Goal: Navigation & Orientation: Find specific page/section

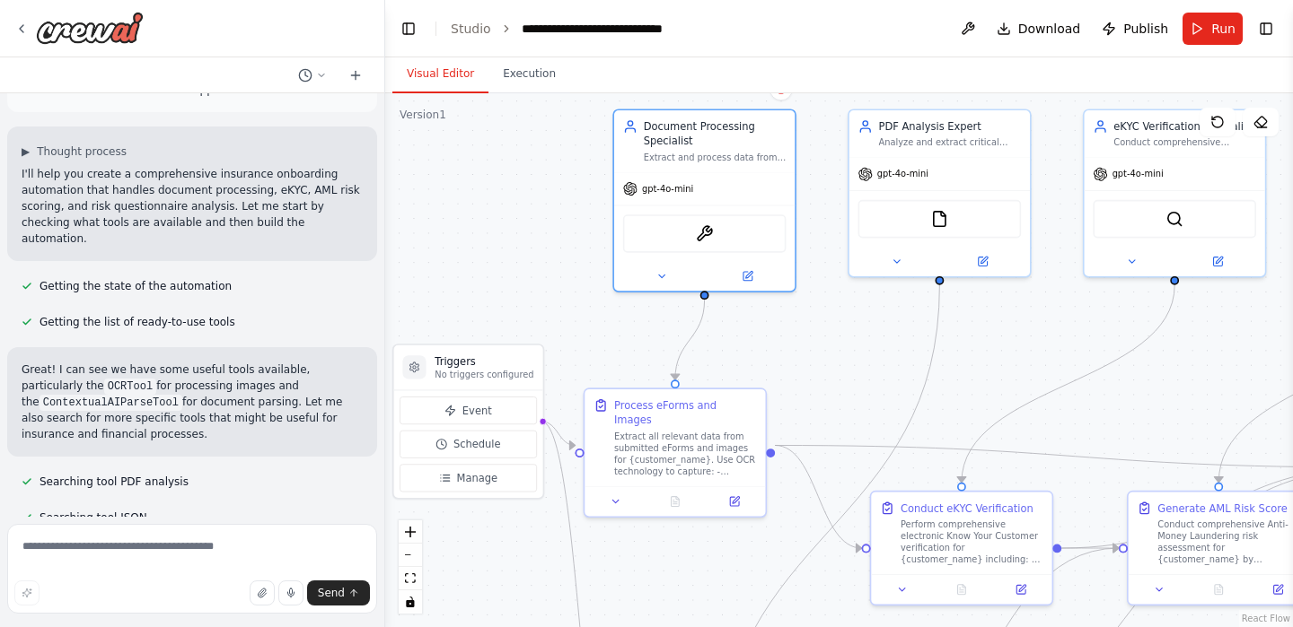
drag, startPoint x: 486, startPoint y: 337, endPoint x: 592, endPoint y: 323, distance: 106.9
click at [592, 323] on div ".deletable-edge-delete-btn { width: 20px; height: 20px; border: 0px solid #ffff…" at bounding box center [838, 360] width 907 height 534
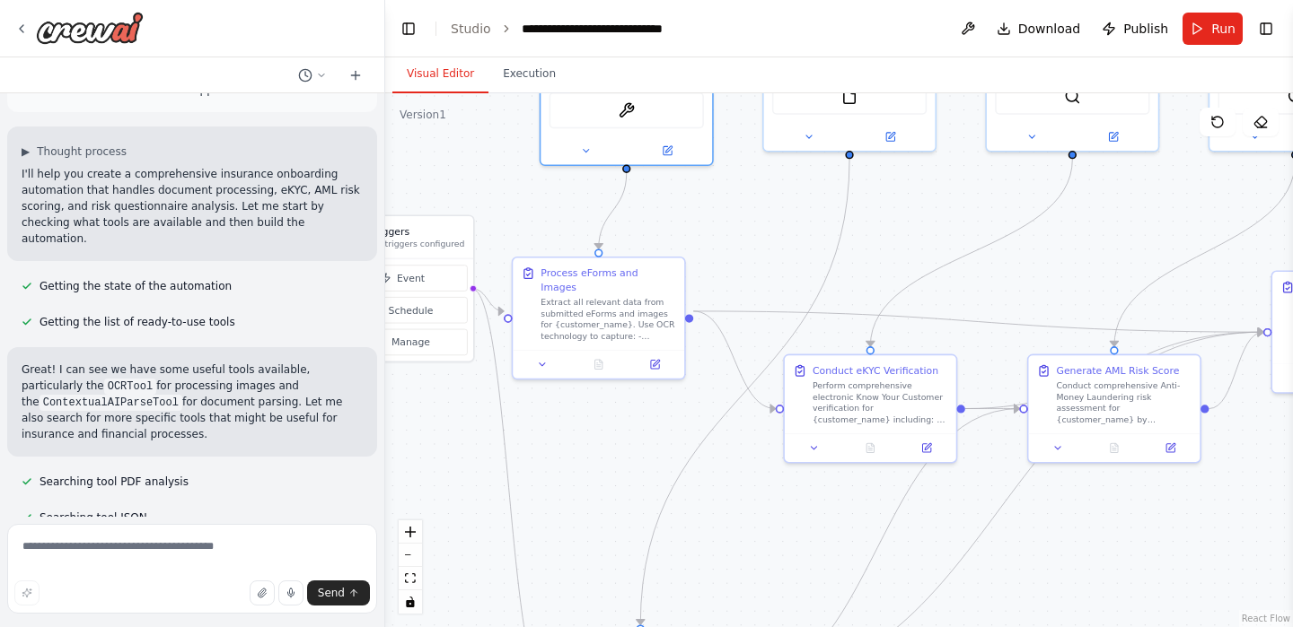
drag, startPoint x: 986, startPoint y: 386, endPoint x: 938, endPoint y: 240, distance: 154.1
click at [939, 240] on div ".deletable-edge-delete-btn { width: 20px; height: 20px; border: 0px solid #ffff…" at bounding box center [838, 360] width 907 height 534
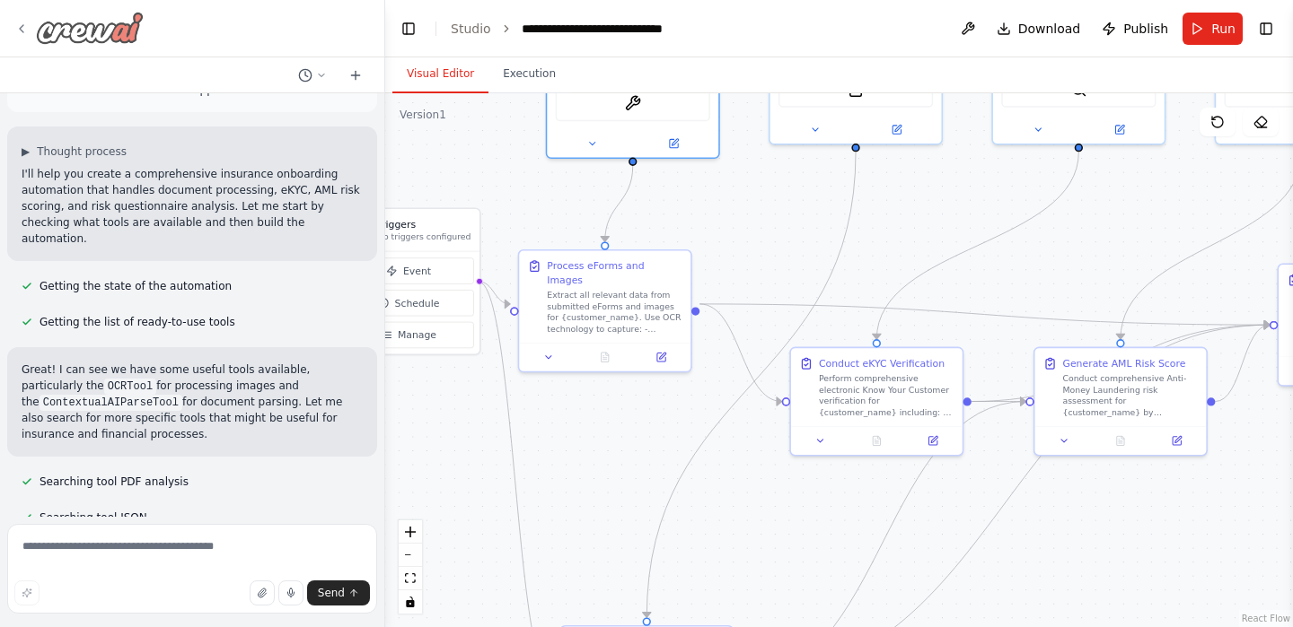
click at [24, 32] on icon at bounding box center [21, 29] width 14 height 14
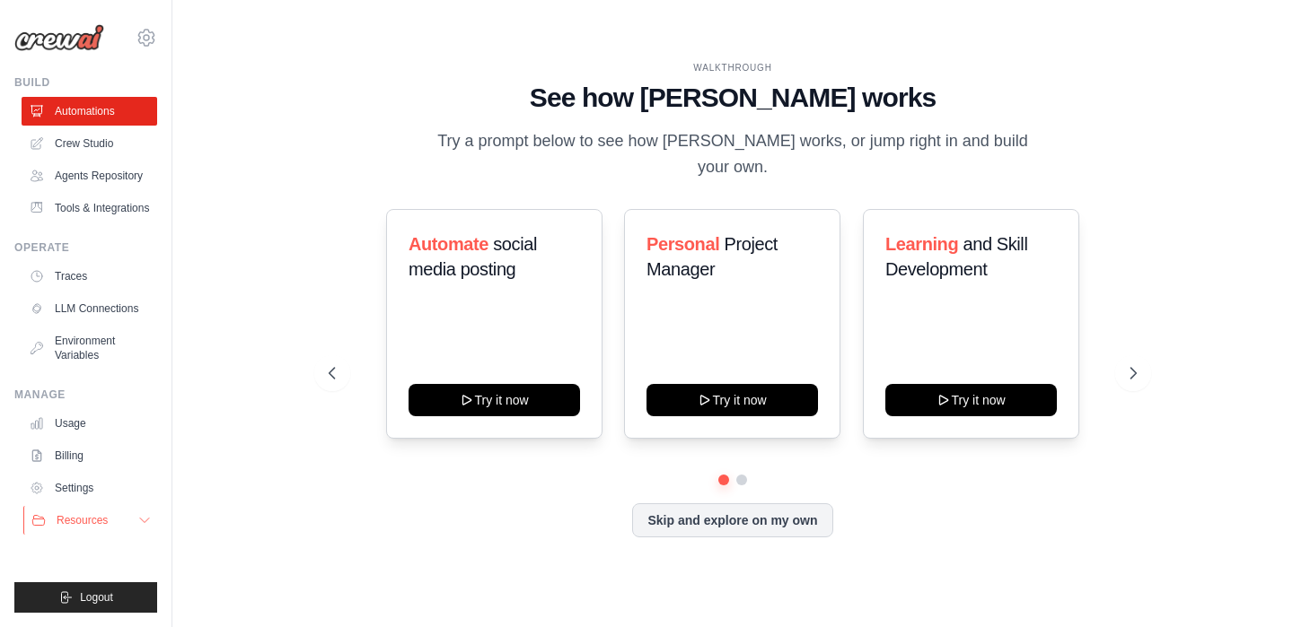
click at [51, 517] on div "Resources" at bounding box center [69, 520] width 76 height 14
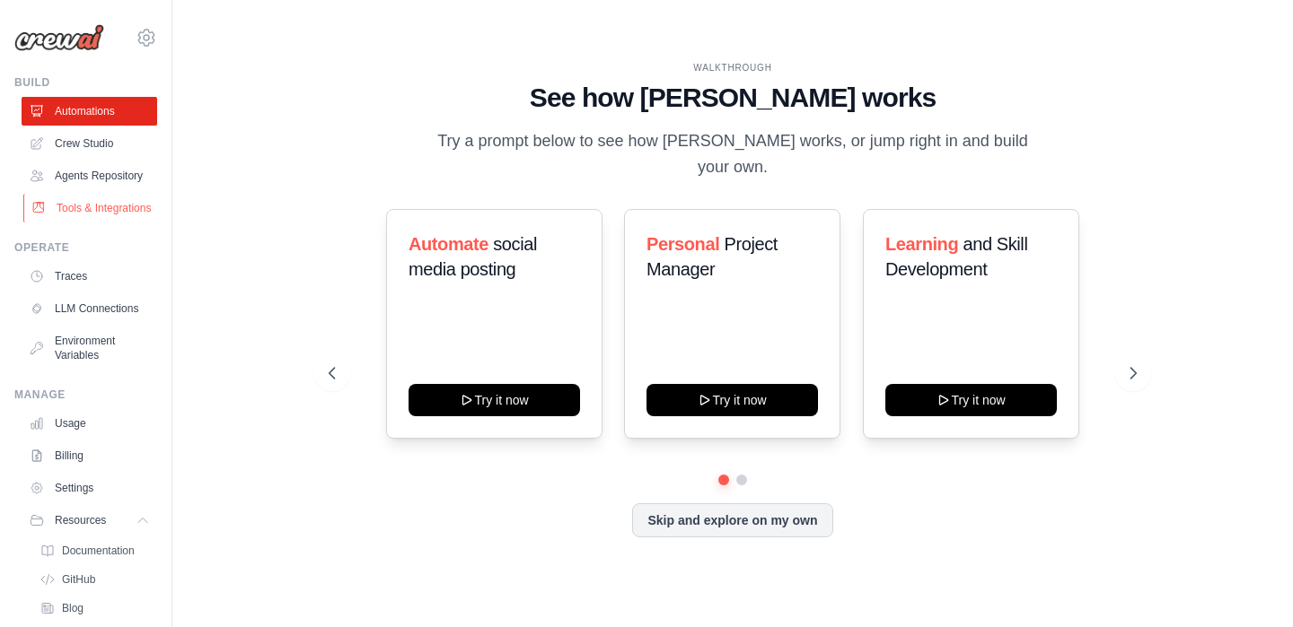
click at [101, 207] on link "Tools & Integrations" at bounding box center [91, 208] width 136 height 29
